Goal: Task Accomplishment & Management: Use online tool/utility

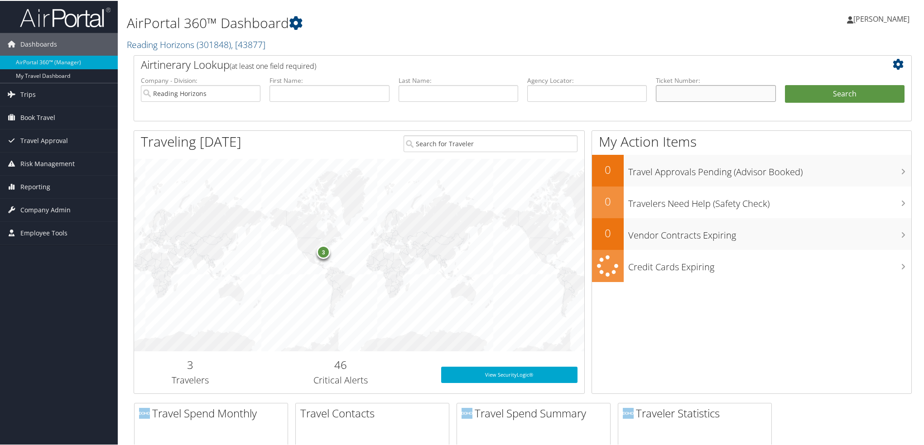
click at [678, 92] on input "text" at bounding box center [716, 92] width 120 height 17
paste input "AGENT FEE 8900897736733"
drag, startPoint x: 696, startPoint y: 92, endPoint x: 217, endPoint y: 67, distance: 479.1
click at [217, 67] on div "Airtinerary Lookup (at least one field required) Company - Division: Reading Ho…" at bounding box center [523, 87] width 778 height 66
type input "8900897736733"
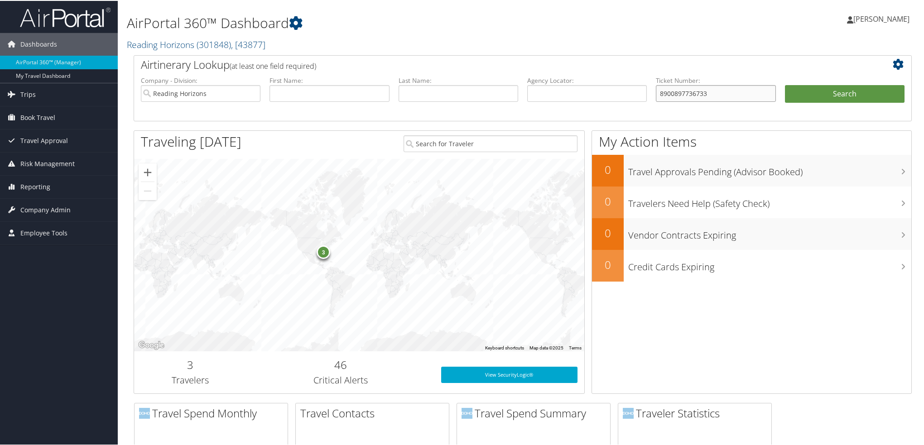
click at [785, 84] on button "Search" at bounding box center [845, 93] width 120 height 18
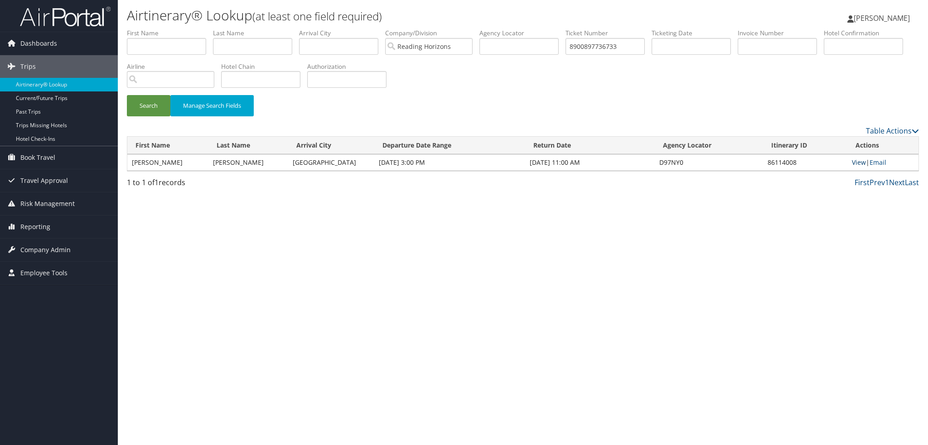
click at [860, 164] on link "View" at bounding box center [859, 162] width 14 height 9
drag, startPoint x: 626, startPoint y: 43, endPoint x: 529, endPoint y: 40, distance: 97.5
click at [529, 29] on ul "First Name Last Name Departure City Arrival City Company/Division Reading Horiz…" at bounding box center [523, 29] width 792 height 0
paste input "AGENT FEE 8900897732090"
drag, startPoint x: 600, startPoint y: 47, endPoint x: 120, endPoint y: -39, distance: 488.0
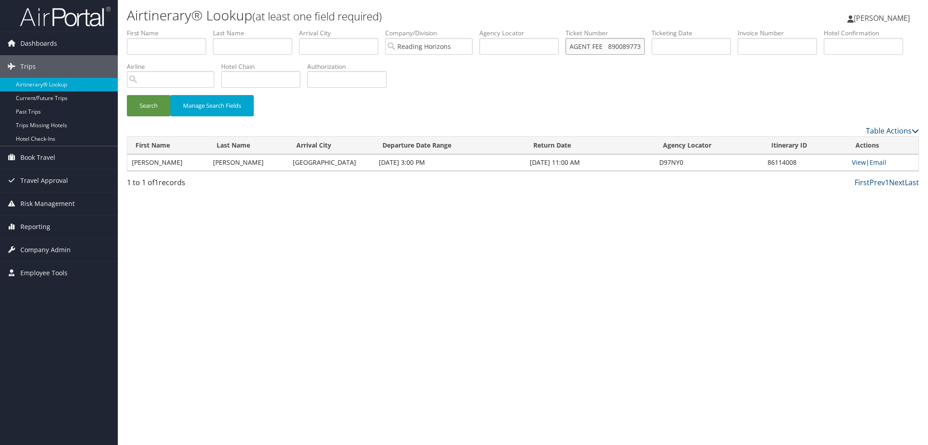
click at [120, 0] on html "Menu Dashboards ► AirPortal 360™ (Manager) My Travel Dashboard Trips ► Airtiner…" at bounding box center [464, 222] width 928 height 445
click at [127, 95] on button "Search" at bounding box center [148, 105] width 43 height 21
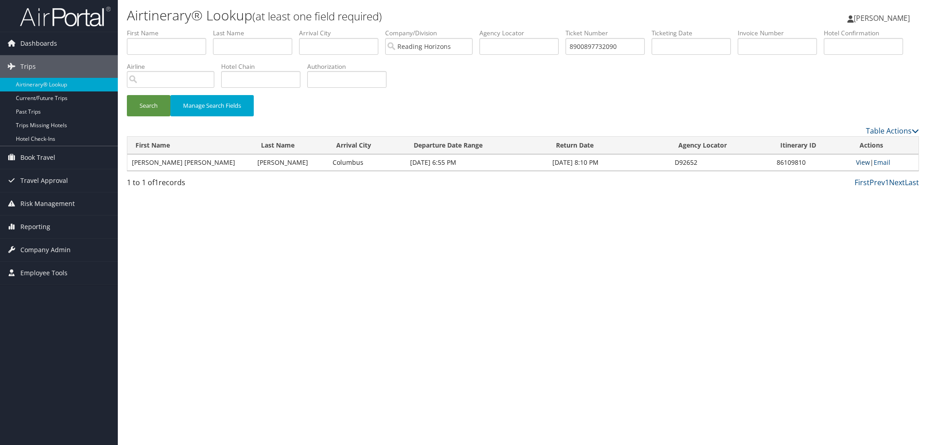
click at [856, 163] on link "View" at bounding box center [863, 162] width 14 height 9
drag, startPoint x: 633, startPoint y: 49, endPoint x: 496, endPoint y: 32, distance: 137.9
click at [496, 29] on ul "First Name Last Name Departure City Arrival City Company/Division Reading Horiz…" at bounding box center [523, 29] width 792 height 0
paste input "AGENT FEE 8900897732628"
drag, startPoint x: 602, startPoint y: 43, endPoint x: 178, endPoint y: 36, distance: 424.1
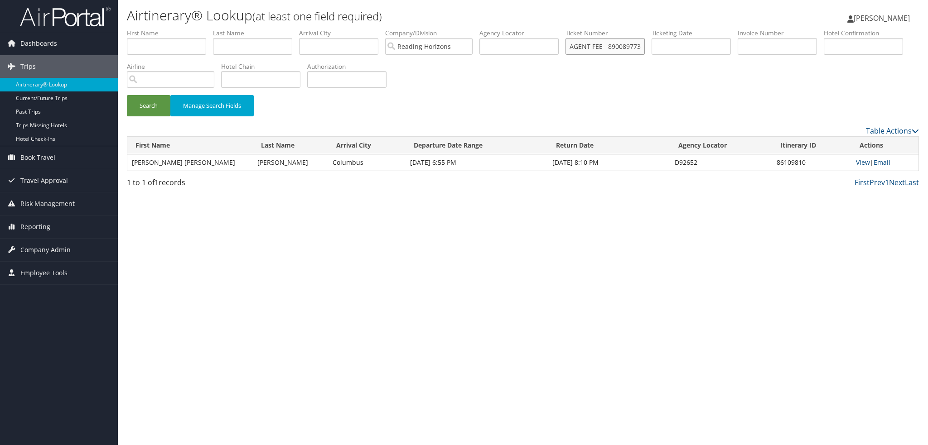
click at [183, 29] on ul "First Name Last Name Departure City Arrival City Company/Division Reading Horiz…" at bounding box center [523, 29] width 792 height 0
click at [127, 95] on button "Search" at bounding box center [148, 105] width 43 height 21
click at [856, 162] on link "View" at bounding box center [863, 162] width 14 height 9
drag, startPoint x: 634, startPoint y: 47, endPoint x: 492, endPoint y: 35, distance: 142.8
click at [492, 29] on ul "First Name Last Name Departure City Arrival City Company/Division Reading Horiz…" at bounding box center [523, 29] width 792 height 0
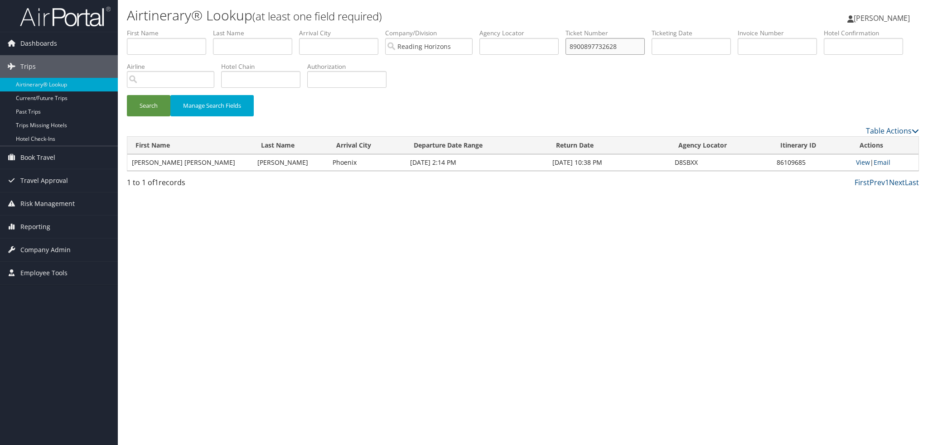
paste input "AGENT FEE 8900897732089"
drag, startPoint x: 599, startPoint y: 48, endPoint x: 214, endPoint y: -4, distance: 388.5
click at [214, 0] on html "Menu Dashboards ► AirPortal 360™ (Manager) My Travel Dashboard Trips ► Airtiner…" at bounding box center [464, 222] width 928 height 445
click at [127, 95] on button "Search" at bounding box center [148, 105] width 43 height 21
click at [856, 163] on link "View" at bounding box center [863, 162] width 14 height 9
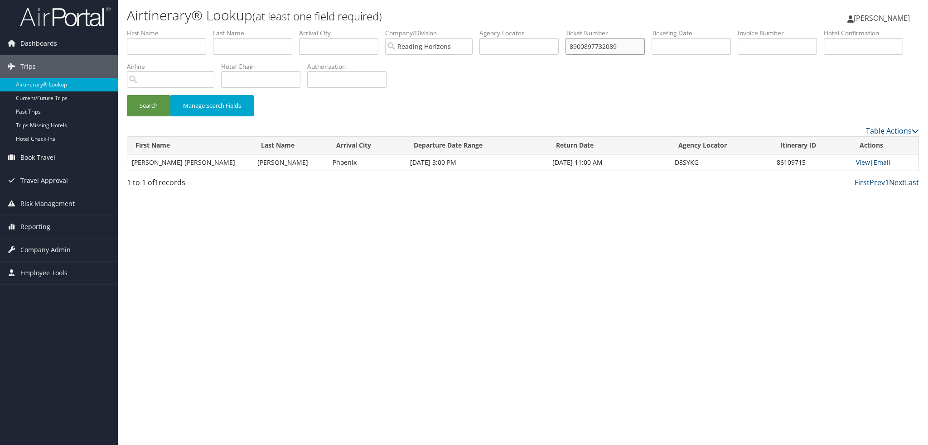
drag, startPoint x: 627, startPoint y: 48, endPoint x: 554, endPoint y: 40, distance: 73.4
click at [554, 29] on ul "First Name Last Name Departure City Arrival City Company/Division Reading Horiz…" at bounding box center [523, 29] width 792 height 0
paste input "AMERICAN AIR0017310764281"
drag, startPoint x: 598, startPoint y: 46, endPoint x: 252, endPoint y: 36, distance: 345.8
click at [252, 29] on ul "First Name Last Name Departure City Arrival City Company/Division Reading Horiz…" at bounding box center [523, 29] width 792 height 0
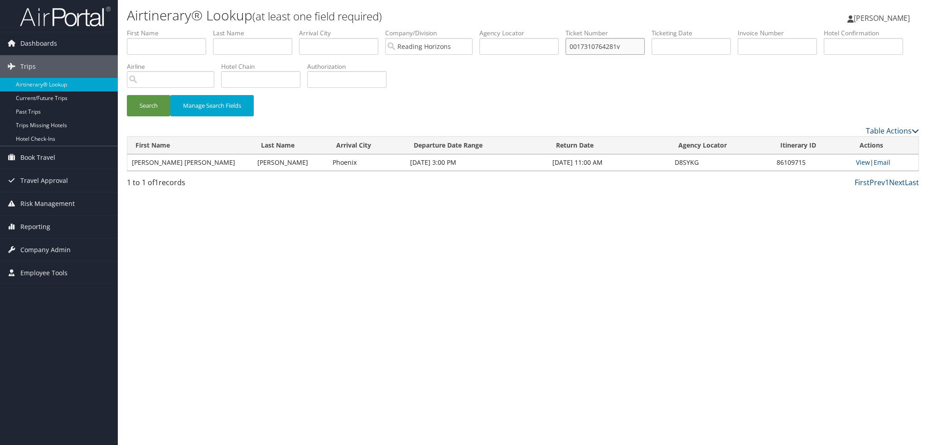
type input "0017310764281v"
click at [127, 95] on button "Search" at bounding box center [148, 105] width 43 height 21
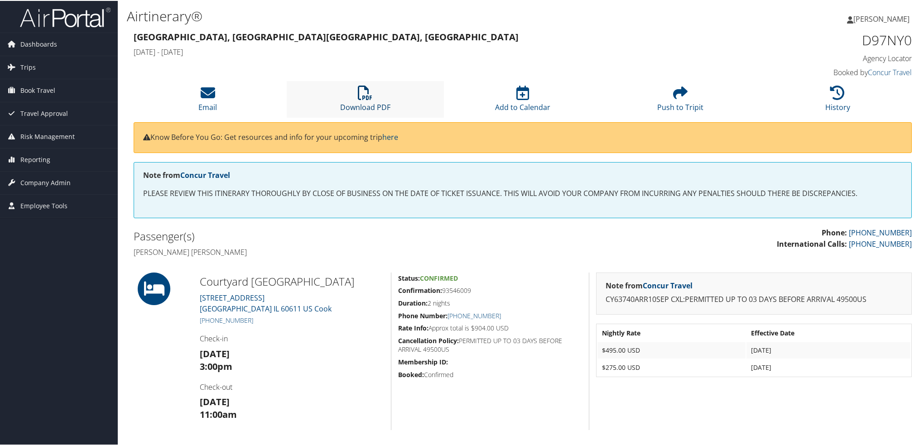
click at [370, 97] on icon at bounding box center [365, 92] width 14 height 14
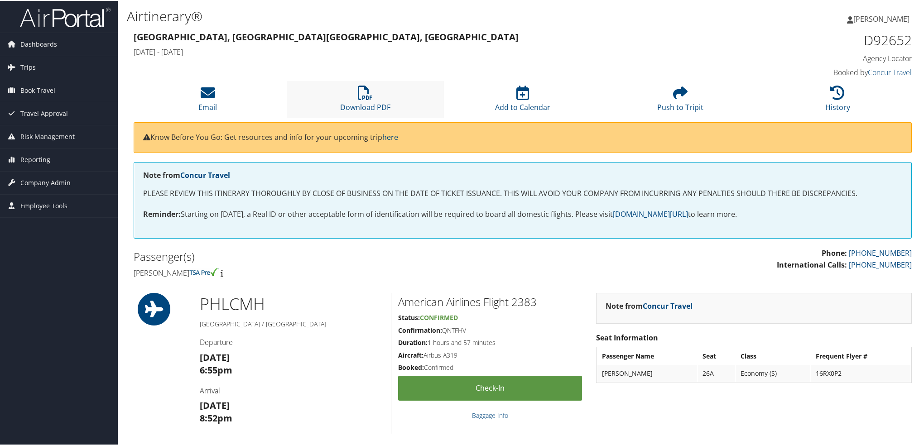
click at [353, 98] on li "Download PDF" at bounding box center [366, 98] width 158 height 37
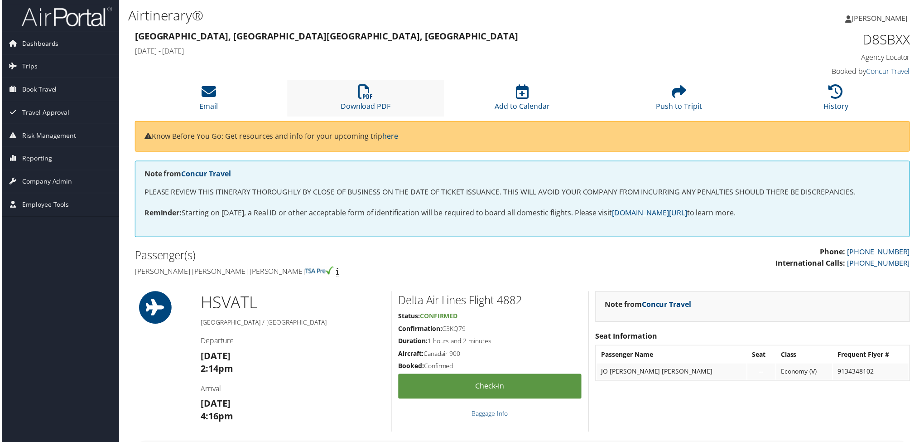
click at [353, 92] on li "Download PDF" at bounding box center [366, 98] width 158 height 37
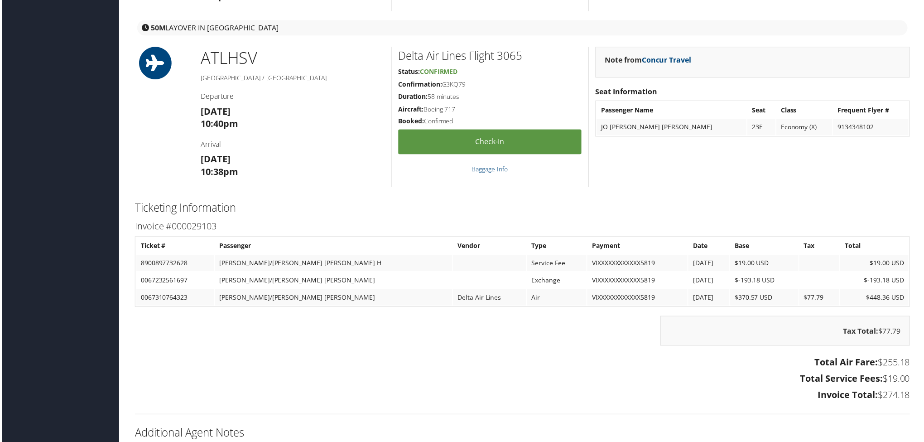
scroll to position [995, 0]
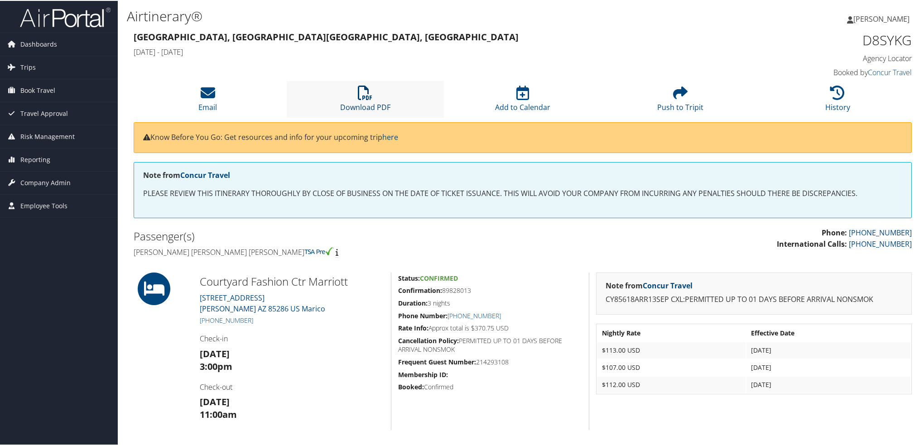
click at [367, 99] on icon at bounding box center [365, 92] width 14 height 14
